Goal: Complete application form: Complete application form

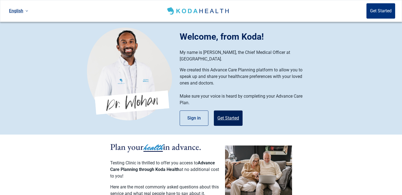
click at [235, 118] on button "Get Started" at bounding box center [228, 118] width 29 height 15
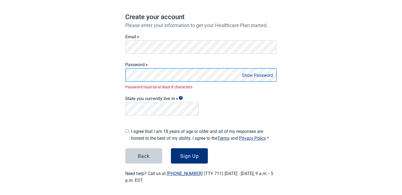
scroll to position [39, 0]
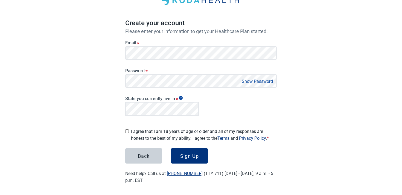
click at [141, 133] on label "I agree that I am 18 years of age or older and all of my responses are honest t…" at bounding box center [204, 135] width 146 height 14
click at [193, 160] on button "Sign Up" at bounding box center [189, 155] width 37 height 15
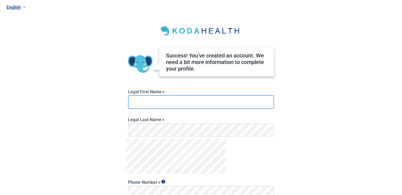
click at [196, 103] on input "Legal First Name *" at bounding box center [201, 102] width 146 height 14
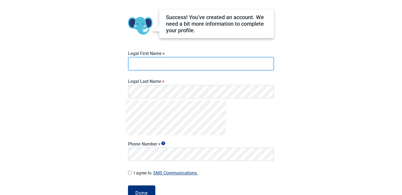
scroll to position [42, 0]
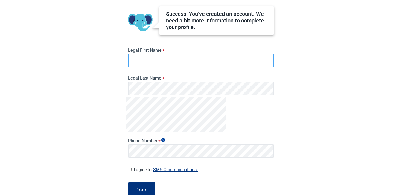
click at [200, 60] on input "Legal First Name *" at bounding box center [201, 61] width 146 height 14
type input "*****"
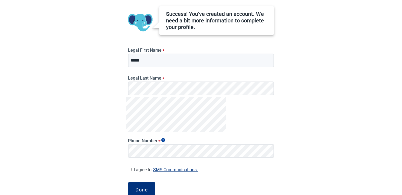
click at [149, 179] on div "Success! You’ve created an account. We need a bit more information to complete …" at bounding box center [201, 98] width 151 height 237
click at [147, 188] on div "Done" at bounding box center [141, 189] width 13 height 5
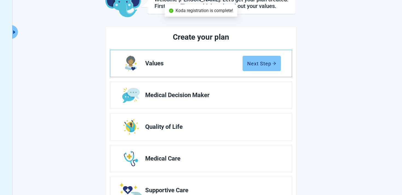
click at [271, 57] on button "Next Step" at bounding box center [262, 63] width 38 height 15
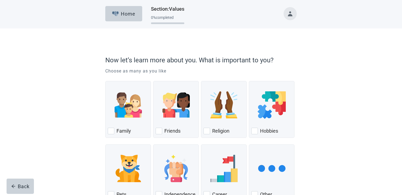
click at [184, 118] on img "Friends, checkbox, not checked" at bounding box center [176, 104] width 27 height 27
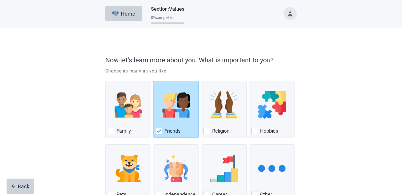
scroll to position [40, 0]
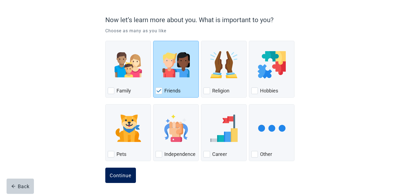
click at [128, 173] on div "Continue" at bounding box center [121, 175] width 22 height 5
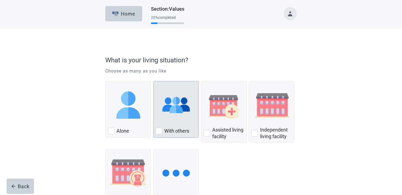
click at [158, 123] on div "With Others, checkbox, not checked" at bounding box center [176, 104] width 41 height 43
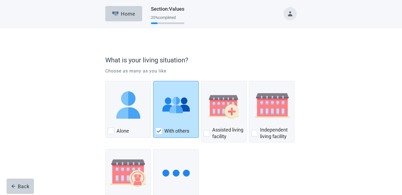
scroll to position [45, 0]
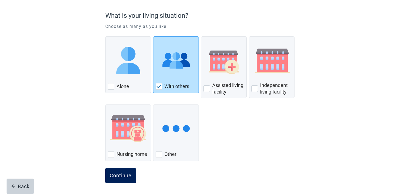
click at [120, 180] on button "Continue" at bounding box center [120, 175] width 31 height 15
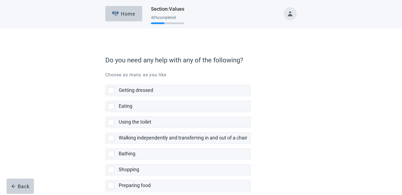
click at [147, 122] on label "Using the toilet" at bounding box center [135, 122] width 33 height 6
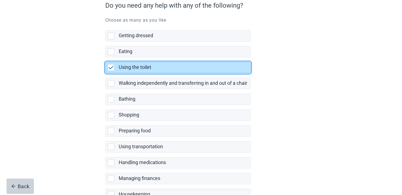
scroll to position [108, 0]
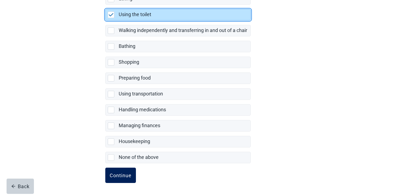
click at [113, 173] on div "Continue" at bounding box center [121, 175] width 22 height 5
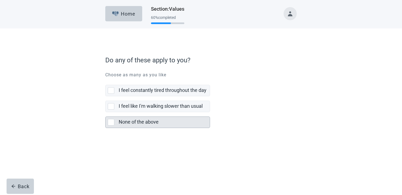
click at [140, 125] on label "None of the above" at bounding box center [139, 122] width 40 height 6
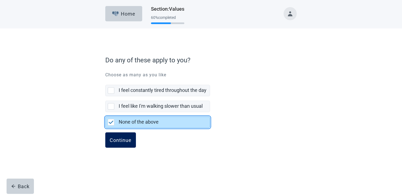
click at [121, 140] on div "Continue" at bounding box center [121, 139] width 22 height 5
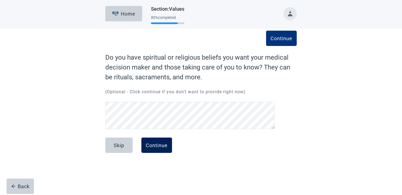
click at [155, 143] on div "Continue" at bounding box center [157, 145] width 22 height 5
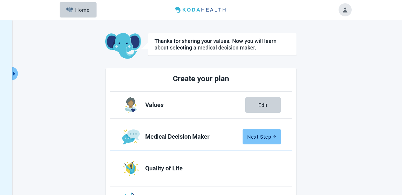
click at [250, 139] on div "Next Step" at bounding box center [261, 136] width 29 height 5
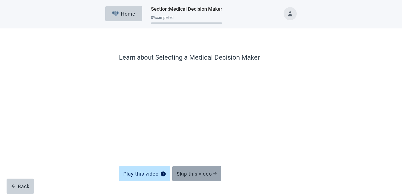
click at [186, 168] on button "Skip this video" at bounding box center [196, 173] width 49 height 15
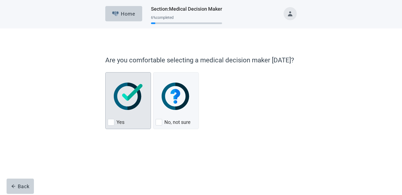
click at [120, 111] on div "Yes, checkbox, not checked" at bounding box center [128, 96] width 41 height 43
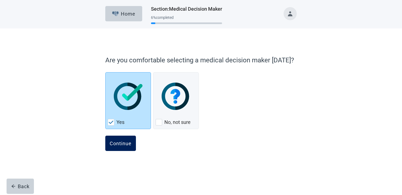
click at [113, 139] on button "Continue" at bounding box center [120, 143] width 31 height 15
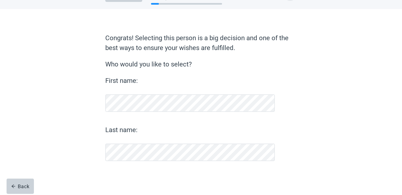
scroll to position [19, 0]
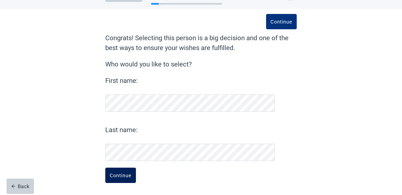
click at [128, 173] on div "Continue" at bounding box center [121, 175] width 22 height 5
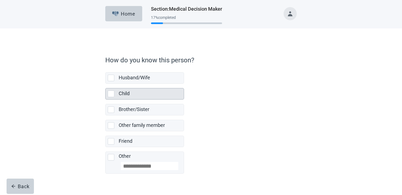
click at [141, 97] on div "Child" at bounding box center [150, 93] width 62 height 7
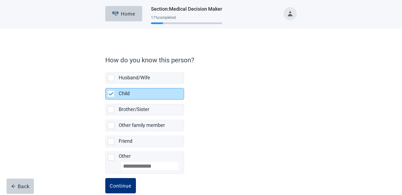
scroll to position [10, 0]
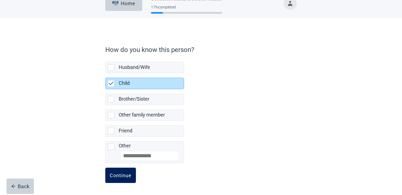
click at [131, 173] on div "Continue" at bounding box center [121, 175] width 22 height 5
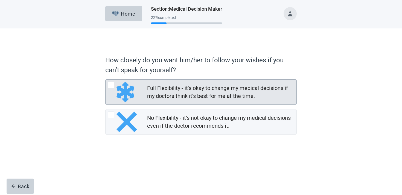
click at [152, 108] on div "Full Flexibility - it's okay to change my medical decisions if my doctors think…" at bounding box center [201, 106] width 192 height 55
click at [152, 95] on div "Full Flexibility - it's okay to change my medical decisions if my doctors think…" at bounding box center [220, 92] width 146 height 16
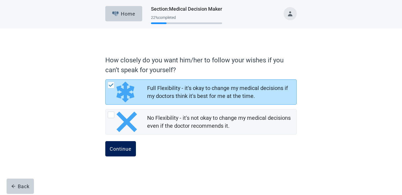
click at [123, 152] on button "Continue" at bounding box center [120, 148] width 31 height 15
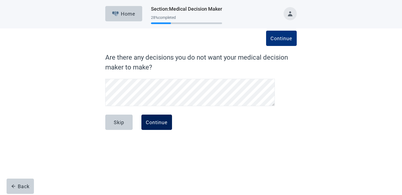
click at [155, 126] on button "Continue" at bounding box center [157, 122] width 31 height 15
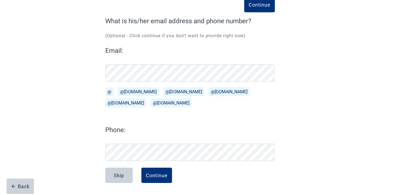
scroll to position [36, 0]
click at [159, 178] on div "Continue" at bounding box center [157, 175] width 22 height 5
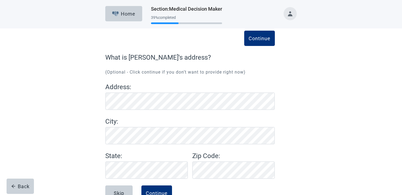
click at [290, 13] on button "Toggle account menu" at bounding box center [290, 13] width 13 height 13
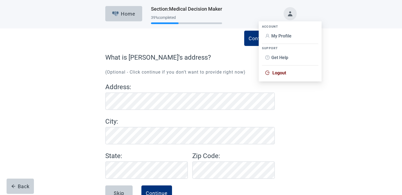
click at [282, 73] on span "Logout" at bounding box center [280, 72] width 14 height 5
